Goal: Find specific page/section: Find specific page/section

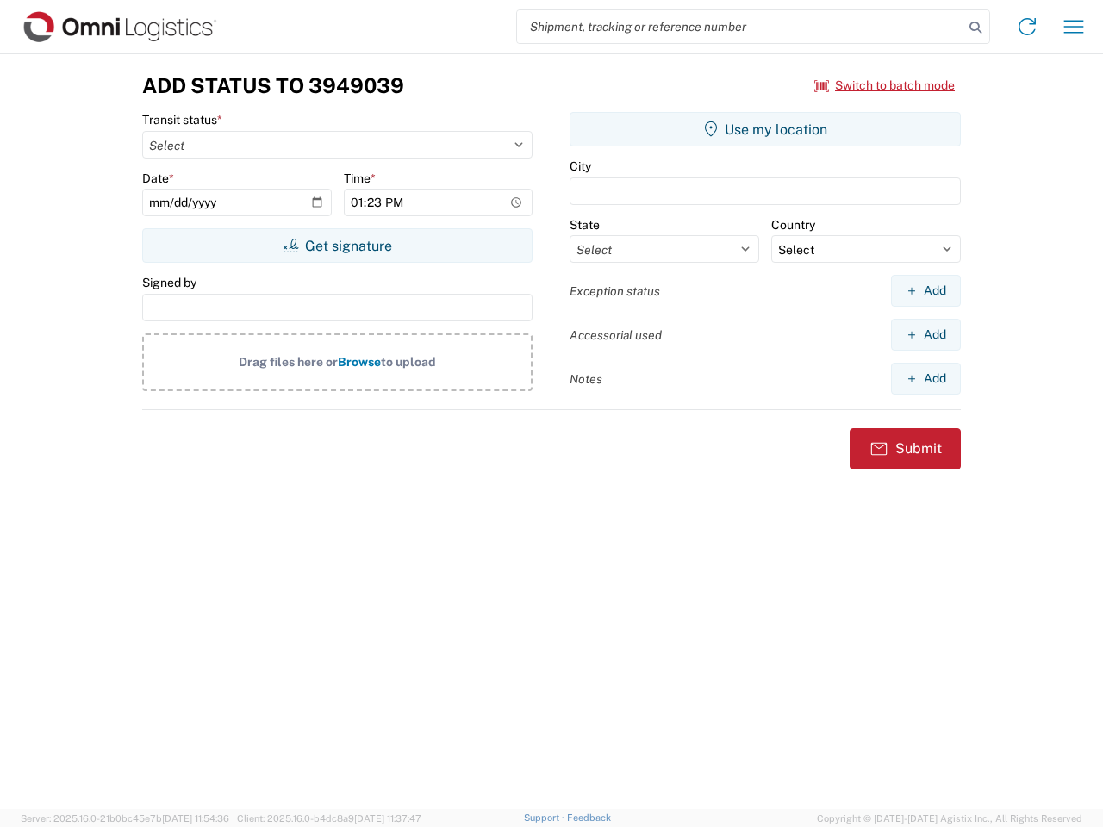
click at [740, 27] on input "search" at bounding box center [740, 26] width 446 height 33
click at [975, 28] on icon at bounding box center [975, 28] width 24 height 24
click at [1027, 27] on icon at bounding box center [1027, 27] width 28 height 28
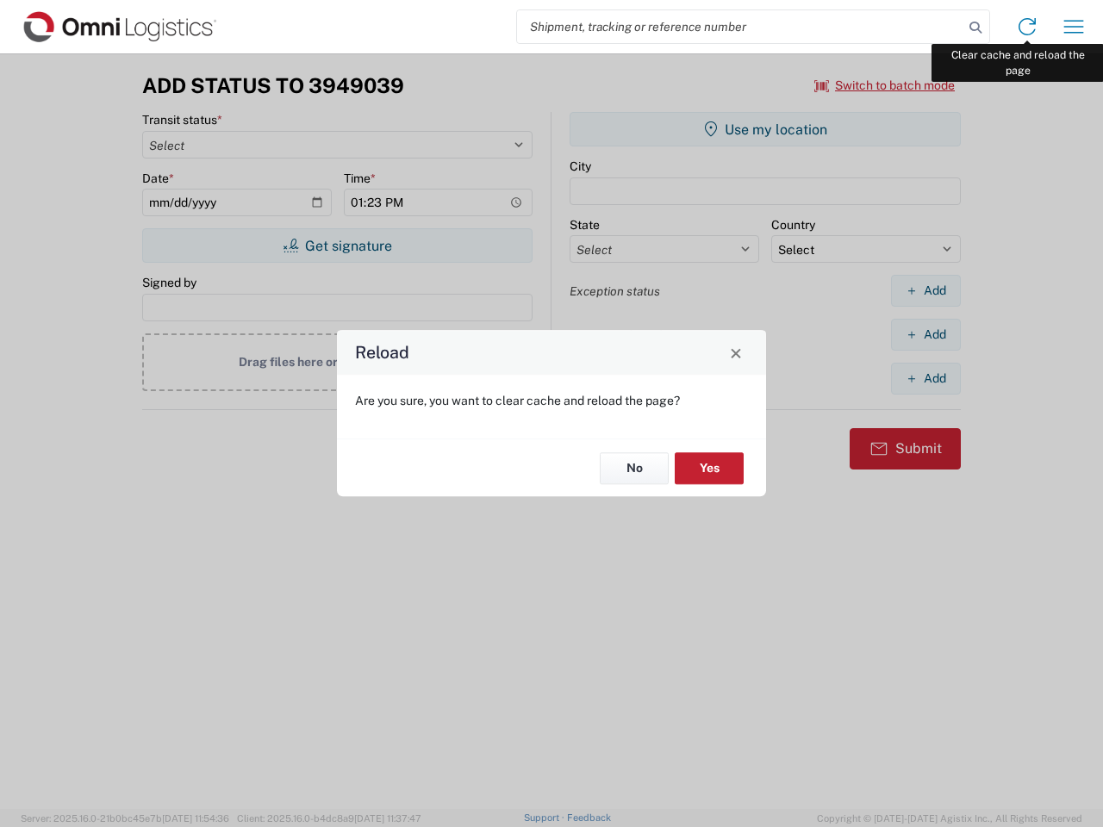
click at [1073, 27] on div "Reload Are you sure, you want to clear cache and reload the page? No Yes" at bounding box center [551, 413] width 1103 height 827
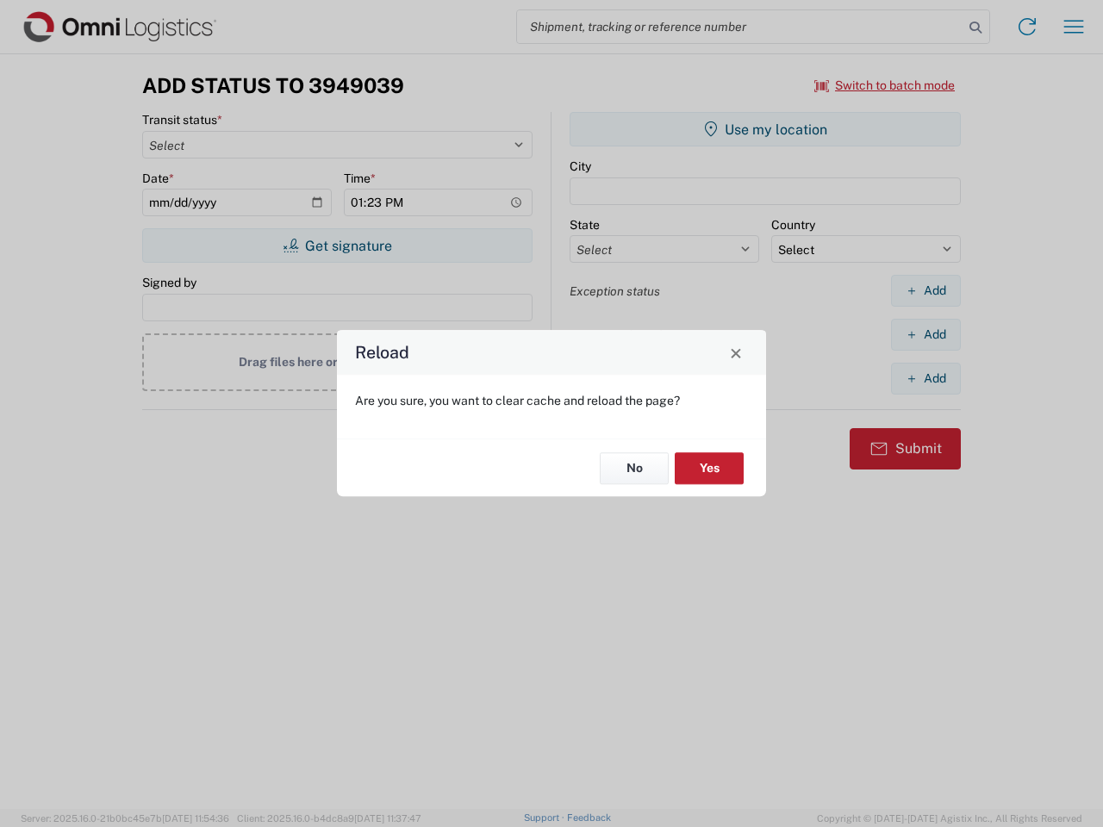
click at [885, 85] on div "Reload Are you sure, you want to clear cache and reload the page? No Yes" at bounding box center [551, 413] width 1103 height 827
click at [337, 246] on div "Reload Are you sure, you want to clear cache and reload the page? No Yes" at bounding box center [551, 413] width 1103 height 827
click at [765, 129] on div "Reload Are you sure, you want to clear cache and reload the page? No Yes" at bounding box center [551, 413] width 1103 height 827
click at [925, 290] on div "Reload Are you sure, you want to clear cache and reload the page? No Yes" at bounding box center [551, 413] width 1103 height 827
click at [925, 334] on div "Reload Are you sure, you want to clear cache and reload the page? No Yes" at bounding box center [551, 413] width 1103 height 827
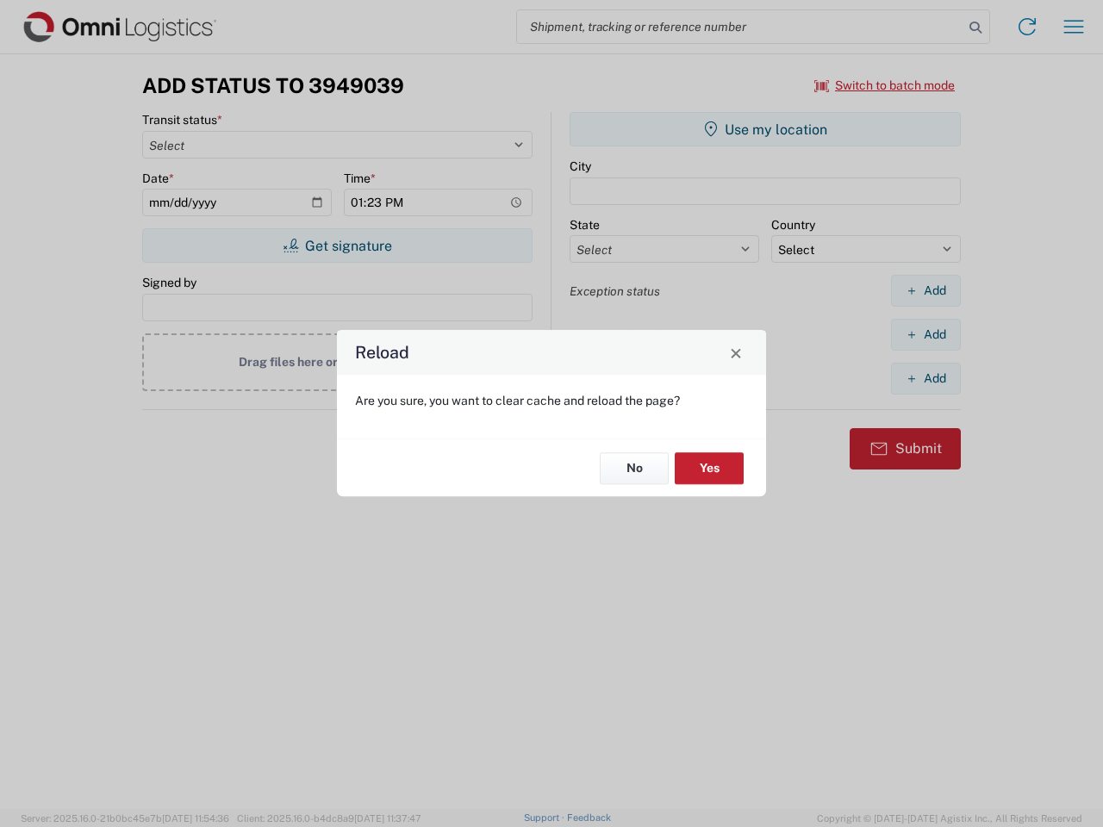
click at [925, 378] on div "Reload Are you sure, you want to clear cache and reload the page? No Yes" at bounding box center [551, 413] width 1103 height 827
